Goal: Task Accomplishment & Management: Manage account settings

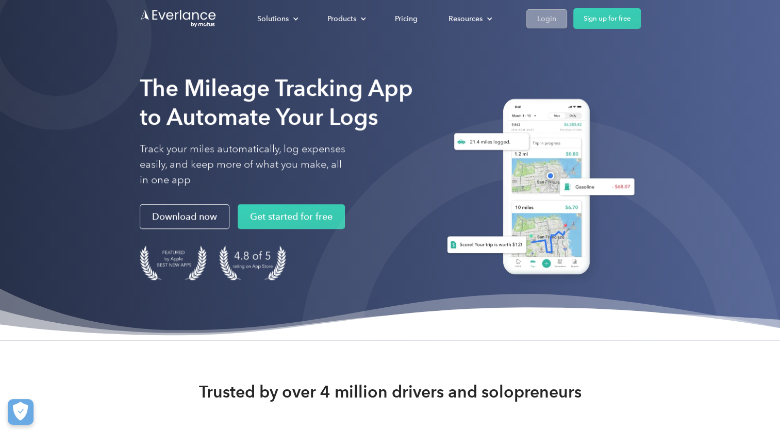
click at [552, 19] on div "Login" at bounding box center [546, 18] width 19 height 13
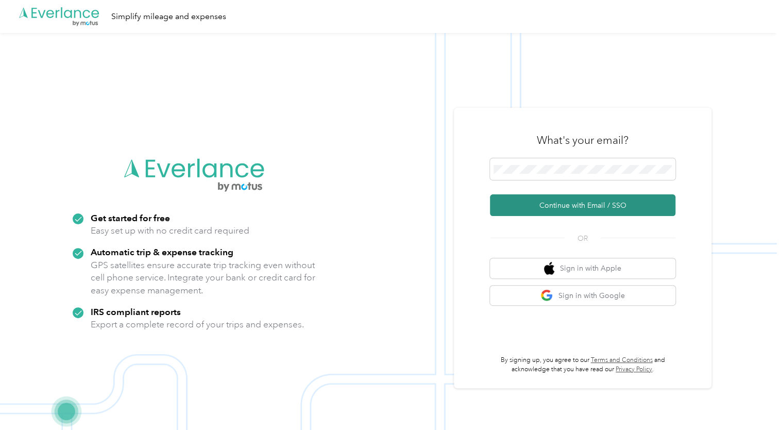
click at [572, 206] on button "Continue with Email / SSO" at bounding box center [582, 205] width 185 height 22
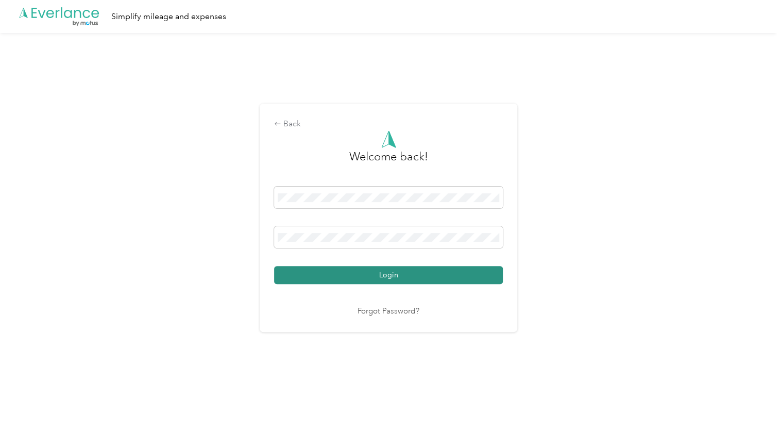
click at [393, 274] on button "Login" at bounding box center [388, 275] width 229 height 18
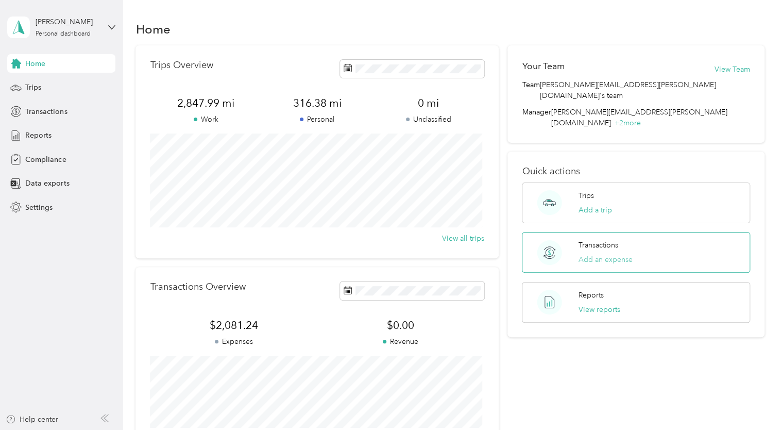
click at [594, 254] on button "Add an expense" at bounding box center [606, 259] width 54 height 11
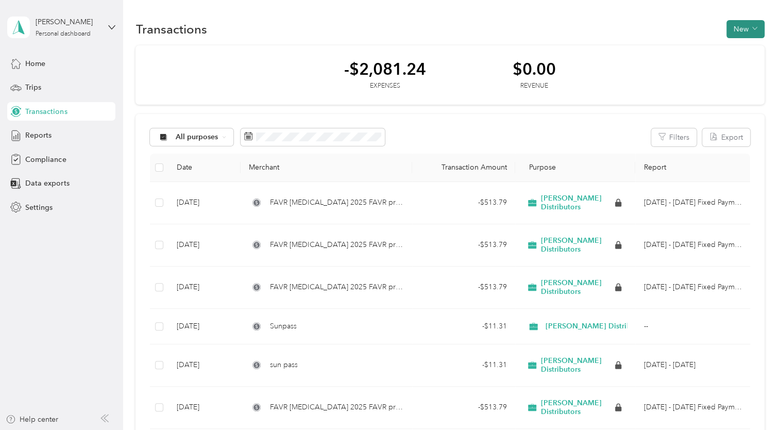
click at [736, 29] on button "New" at bounding box center [745, 29] width 38 height 18
click at [734, 50] on span "Expense" at bounding box center [740, 48] width 28 height 11
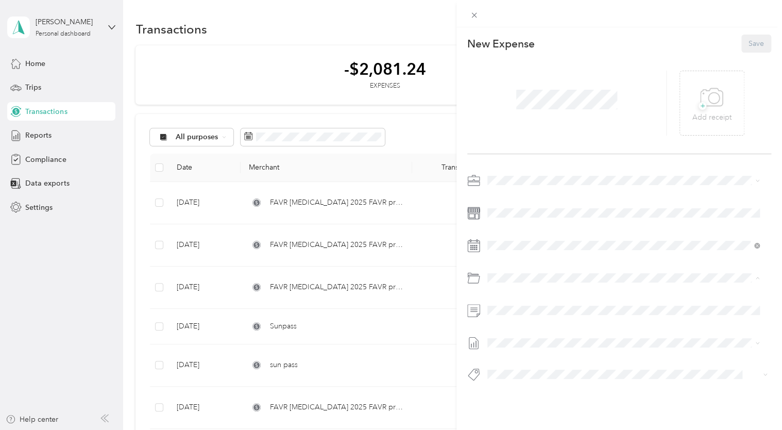
click at [527, 316] on span "Tolls" at bounding box center [522, 317] width 14 height 9
click at [718, 97] on icon at bounding box center [711, 97] width 23 height 28
click at [691, 170] on div "New Expense Save" at bounding box center [619, 225] width 326 height 397
click at [751, 43] on button "Save" at bounding box center [756, 44] width 30 height 18
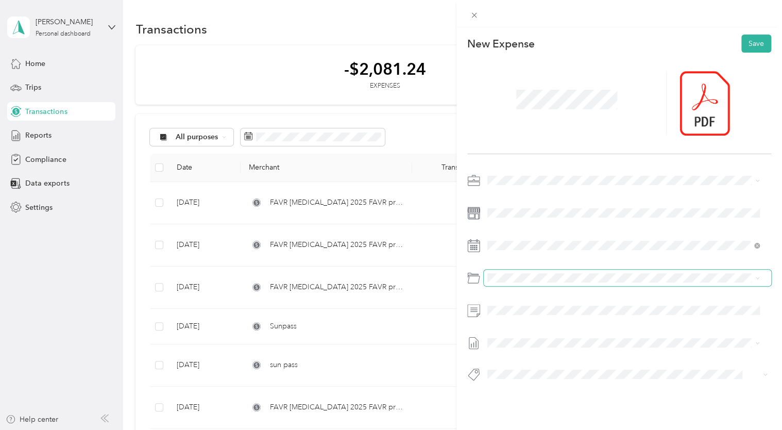
click at [628, 274] on span at bounding box center [628, 277] width 288 height 16
click at [745, 42] on button "Save" at bounding box center [756, 44] width 30 height 18
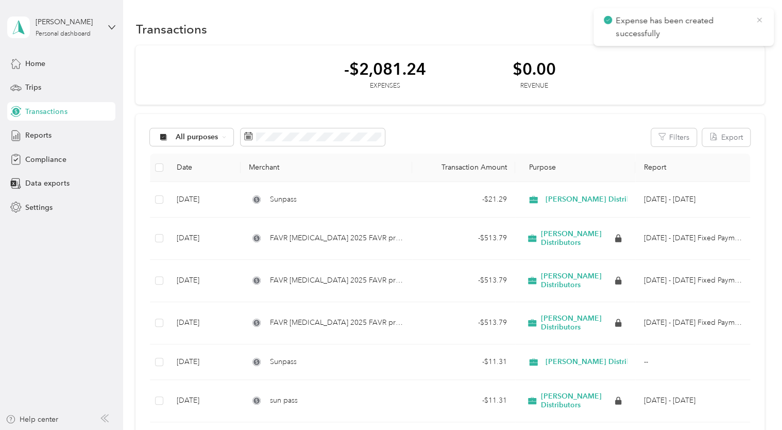
click at [758, 19] on icon at bounding box center [759, 19] width 8 height 9
click at [50, 136] on span "Reports" at bounding box center [38, 135] width 26 height 11
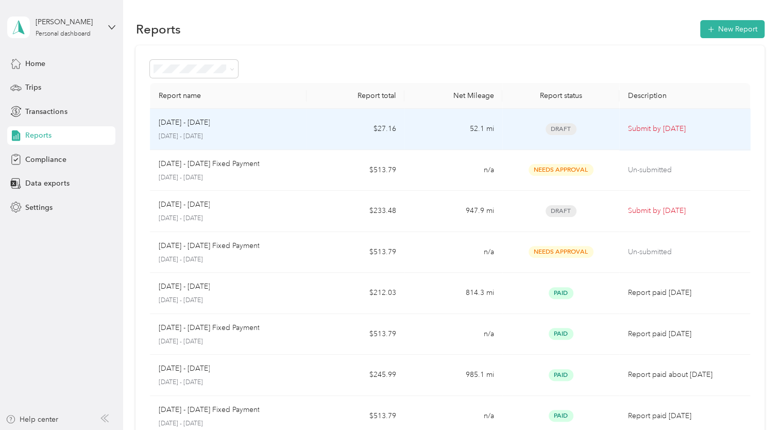
click at [628, 125] on p "Submit by [DATE]" at bounding box center [685, 128] width 114 height 11
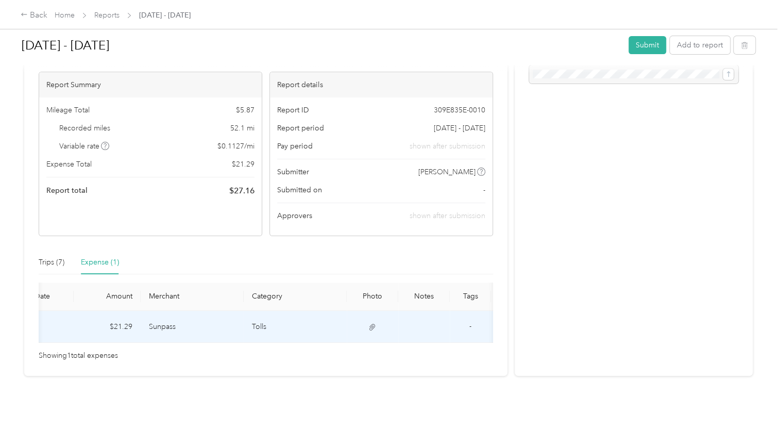
scroll to position [0, 99]
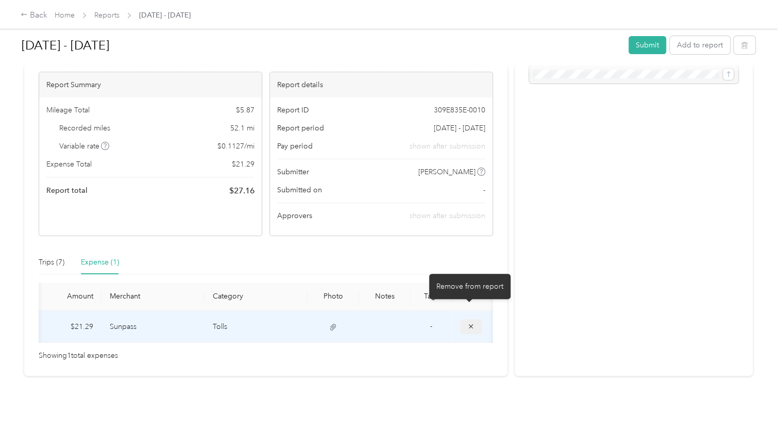
click at [470, 323] on icon "button" at bounding box center [470, 326] width 7 height 7
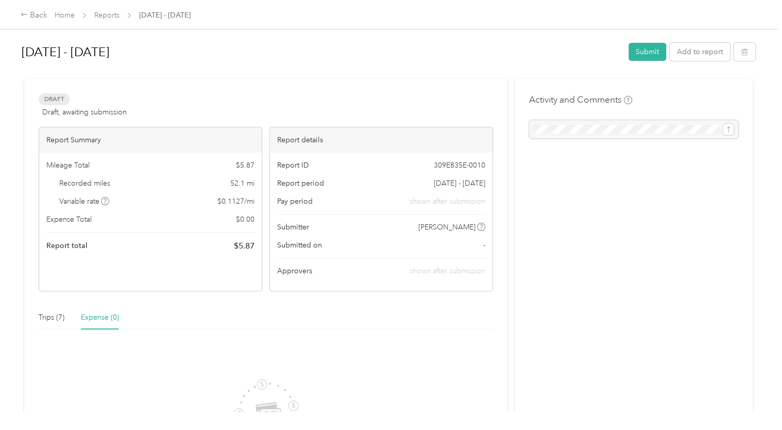
scroll to position [0, 0]
click at [108, 15] on link "Reports" at bounding box center [106, 15] width 25 height 9
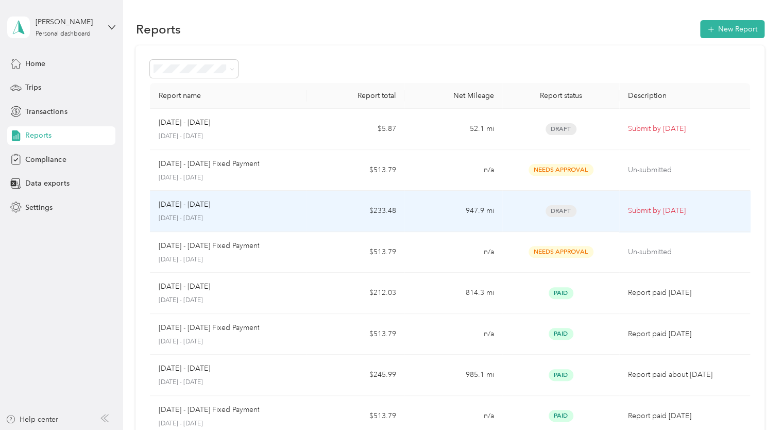
click at [196, 209] on p "[DATE] - [DATE]" at bounding box center [184, 204] width 52 height 11
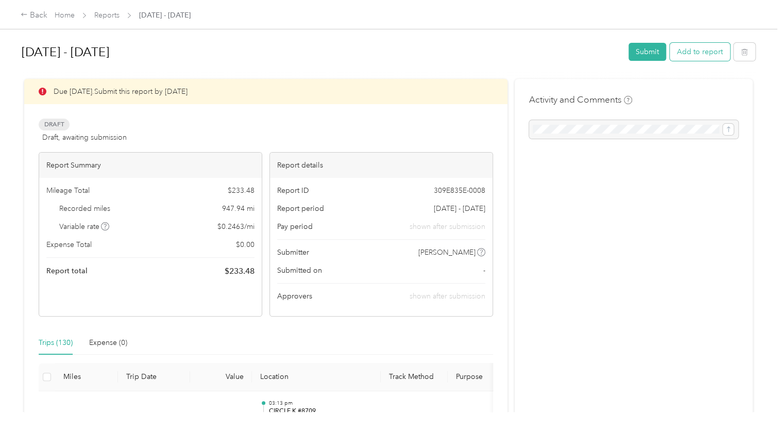
click at [687, 57] on button "Add to report" at bounding box center [700, 52] width 60 height 18
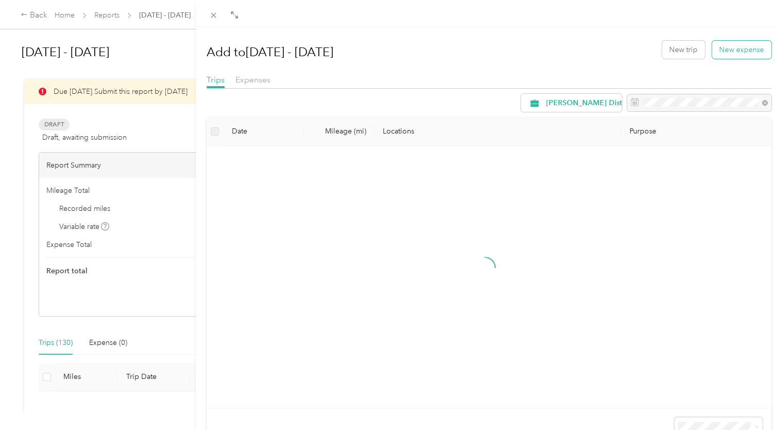
click at [727, 50] on button "New expense" at bounding box center [741, 50] width 59 height 18
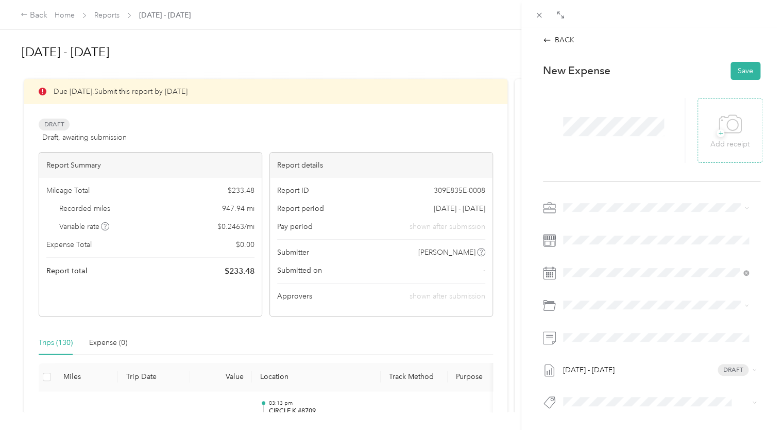
click at [719, 131] on icon at bounding box center [730, 124] width 23 height 28
click at [594, 343] on span "Tolls" at bounding box center [597, 344] width 14 height 9
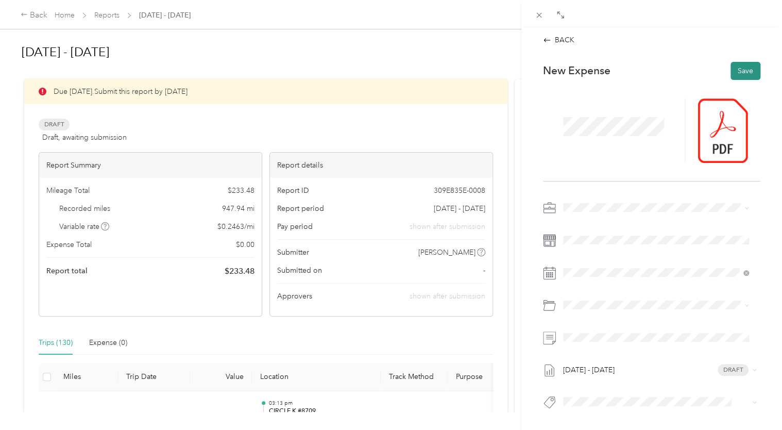
click at [741, 68] on button "Save" at bounding box center [746, 71] width 30 height 18
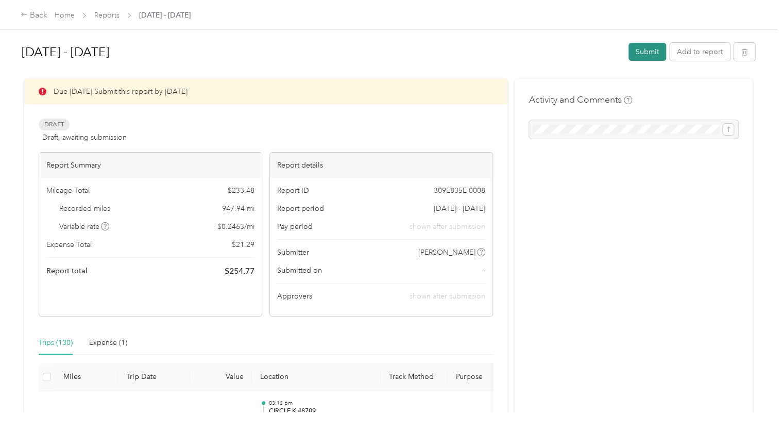
click at [647, 50] on button "Submit" at bounding box center [648, 52] width 38 height 18
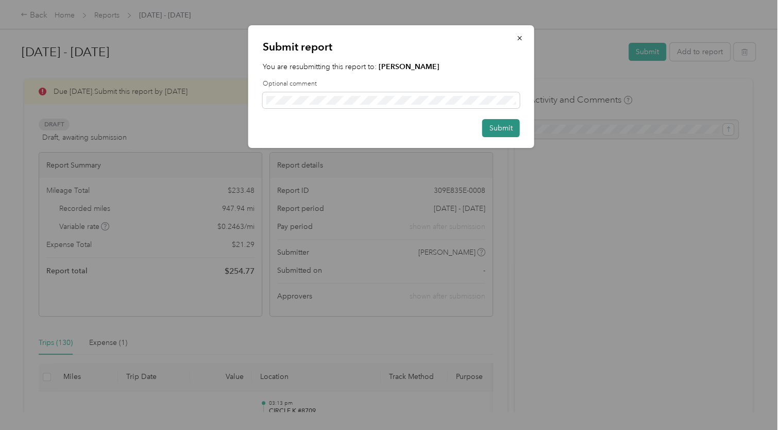
click at [508, 125] on button "Submit" at bounding box center [501, 128] width 38 height 18
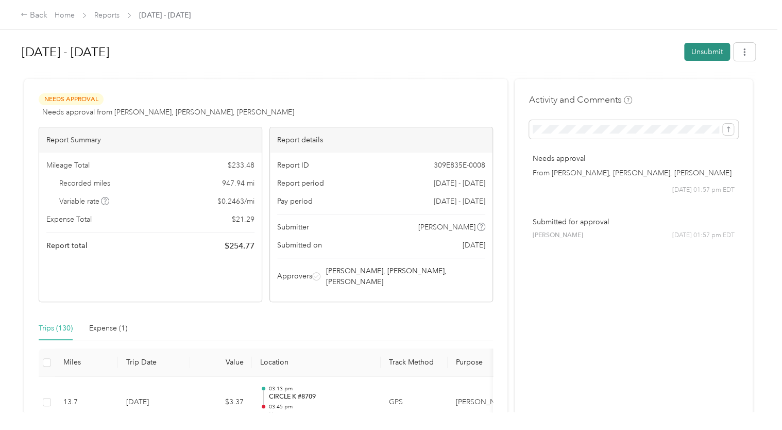
click at [704, 49] on button "Unsubmit" at bounding box center [707, 52] width 46 height 18
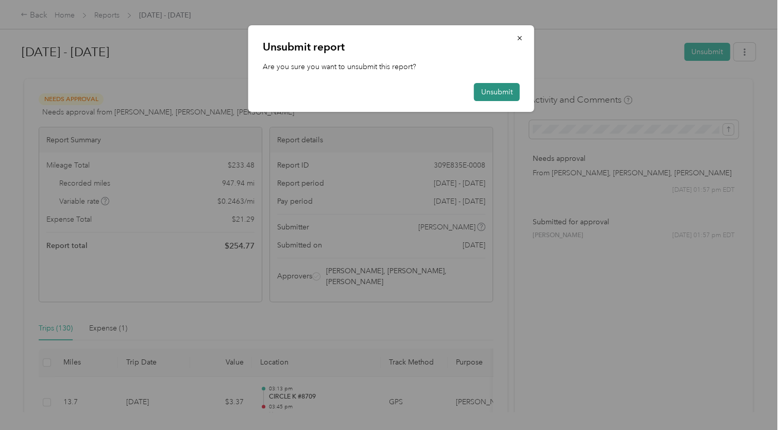
click at [486, 89] on button "Unsubmit" at bounding box center [497, 92] width 46 height 18
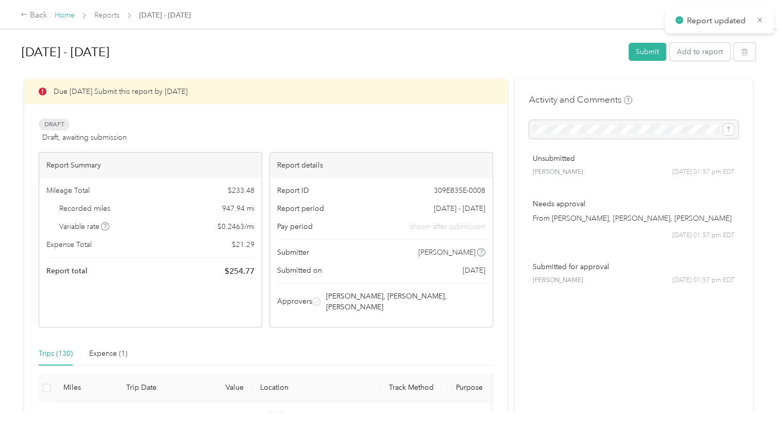
click at [60, 18] on link "Home" at bounding box center [65, 15] width 20 height 9
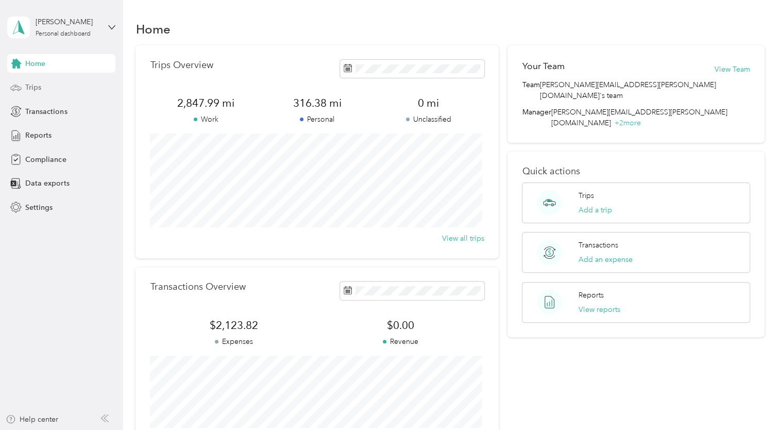
click at [36, 88] on span "Trips" at bounding box center [33, 87] width 16 height 11
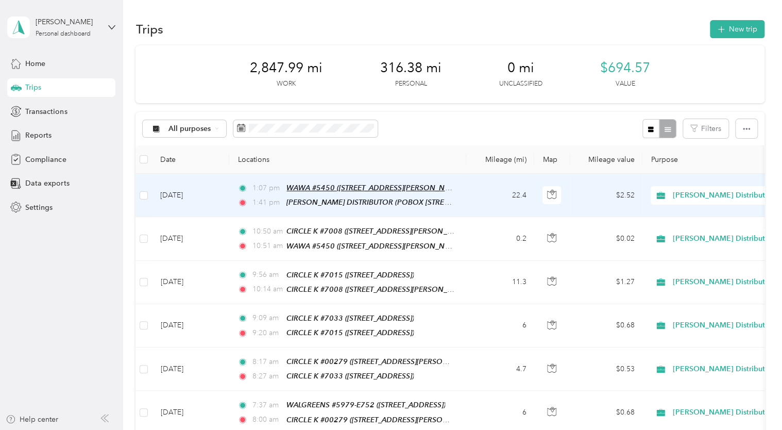
scroll to position [52, 0]
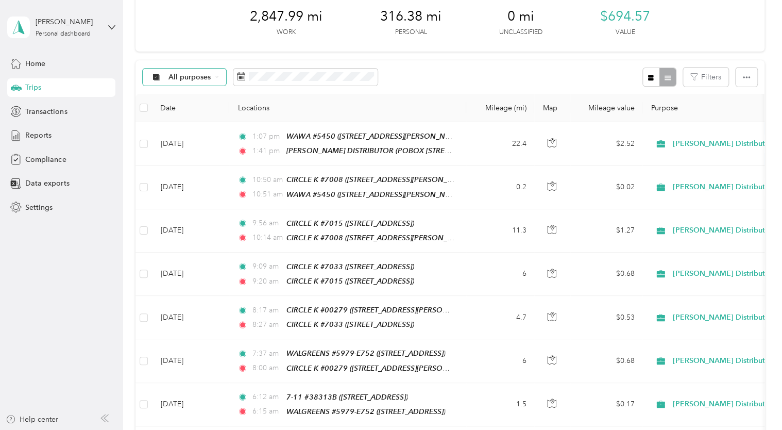
click at [188, 78] on span "All purposes" at bounding box center [189, 77] width 43 height 7
click at [695, 78] on button "Filters" at bounding box center [705, 76] width 45 height 19
click at [651, 149] on div "Home" at bounding box center [680, 154] width 87 height 11
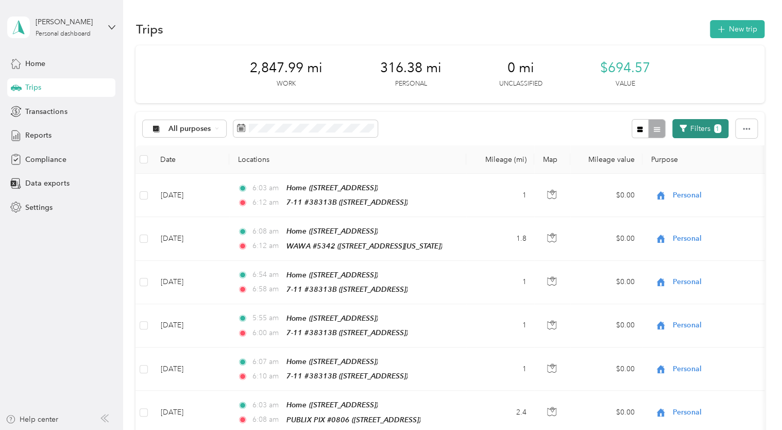
click at [697, 129] on button "Filters 1" at bounding box center [700, 128] width 56 height 19
click at [658, 190] on div "Anywhere" at bounding box center [680, 188] width 87 height 11
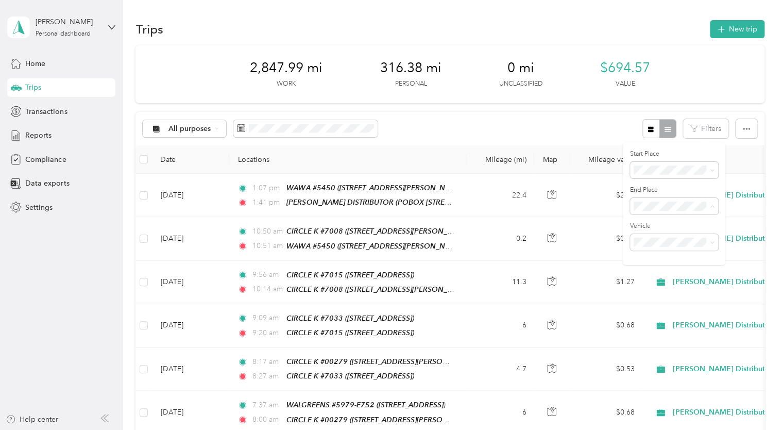
click at [657, 247] on li "Home" at bounding box center [681, 242] width 102 height 18
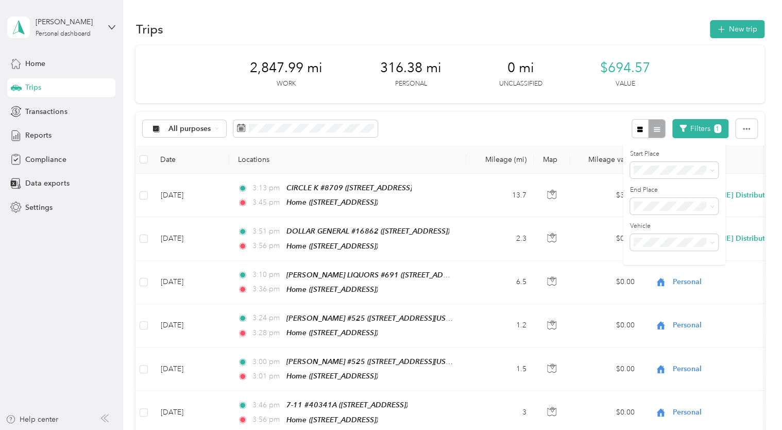
click at [752, 165] on th "Purpose" at bounding box center [714, 159] width 144 height 28
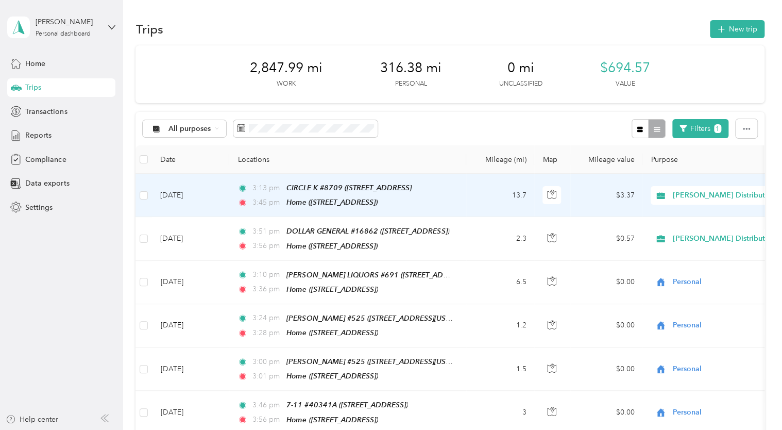
click at [739, 195] on span "[PERSON_NAME] Distributors" at bounding box center [724, 195] width 103 height 11
click at [694, 230] on span "Personal" at bounding box center [734, 231] width 115 height 11
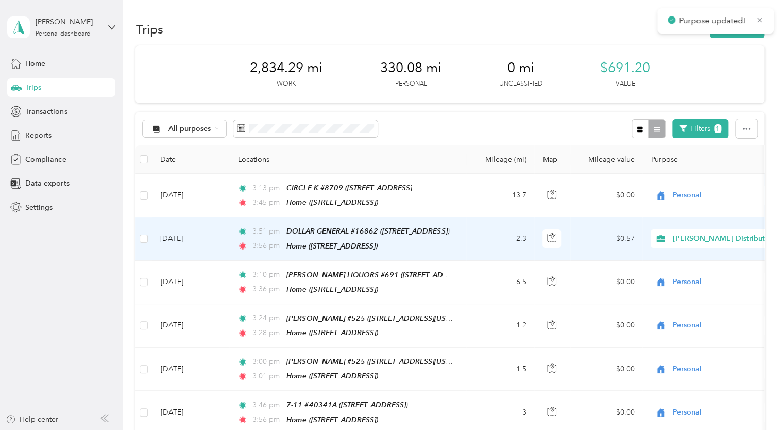
click at [694, 233] on span "[PERSON_NAME] Distributors" at bounding box center [724, 238] width 103 height 11
click at [684, 275] on span "Personal" at bounding box center [734, 273] width 115 height 11
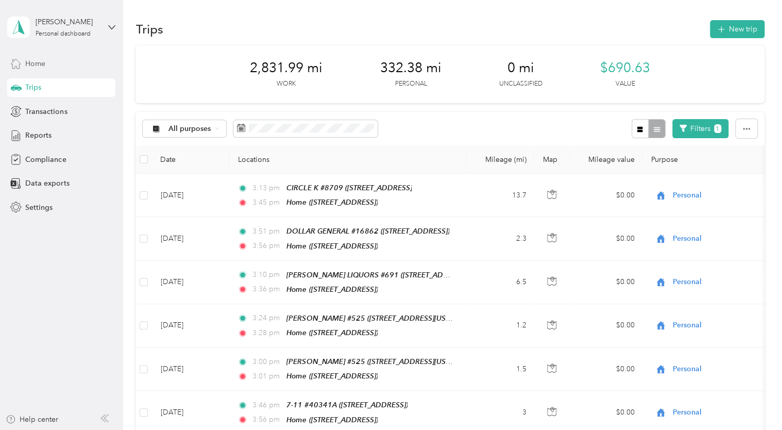
click at [29, 63] on span "Home" at bounding box center [35, 63] width 20 height 11
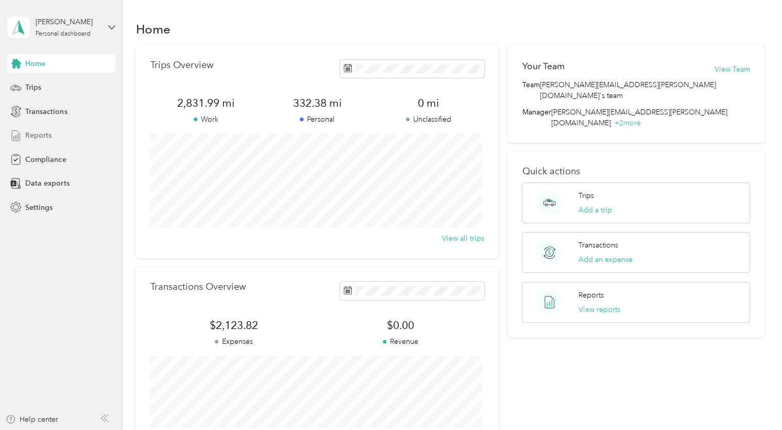
click at [42, 131] on span "Reports" at bounding box center [38, 135] width 26 height 11
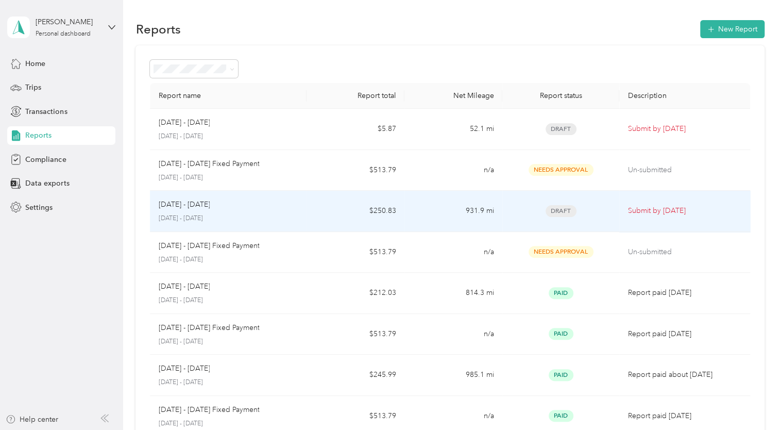
click at [214, 212] on div "[DATE] - [DATE] [DATE] - [DATE]" at bounding box center [228, 211] width 140 height 24
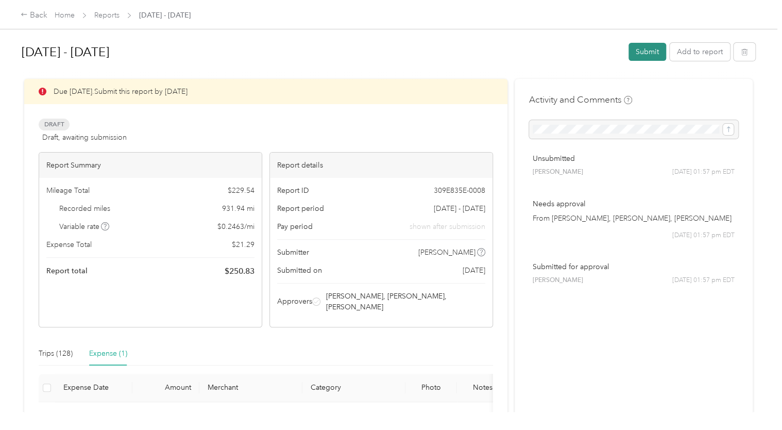
click at [647, 49] on button "Submit" at bounding box center [648, 52] width 38 height 18
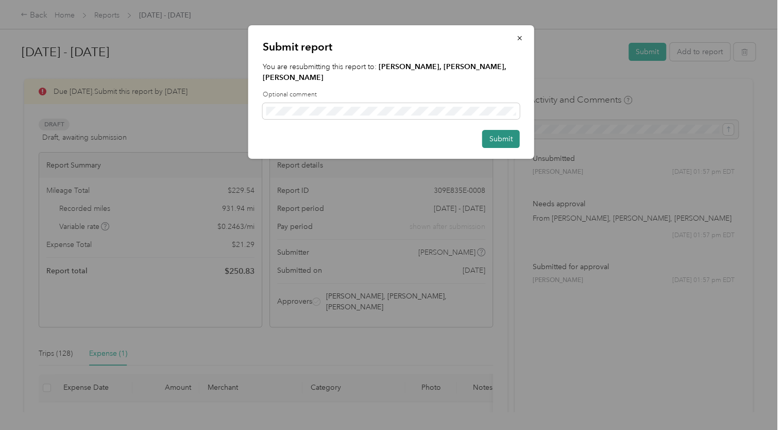
click at [493, 130] on button "Submit" at bounding box center [501, 139] width 38 height 18
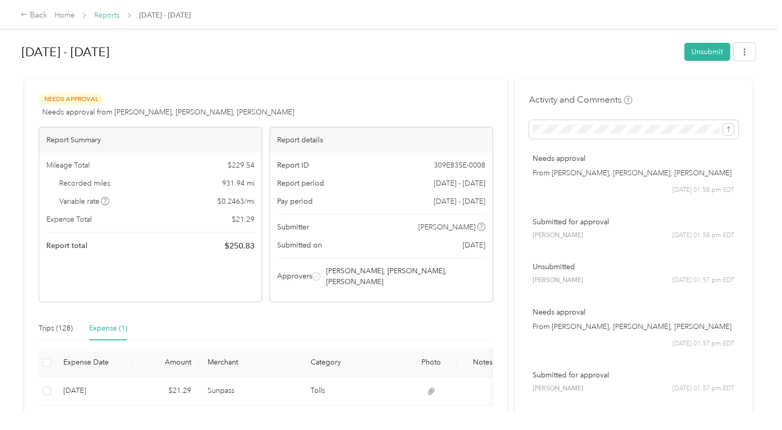
click at [112, 18] on link "Reports" at bounding box center [106, 15] width 25 height 9
